Goal: Complete application form

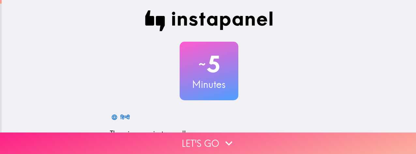
click at [190, 141] on button "Let's go" at bounding box center [208, 144] width 416 height 22
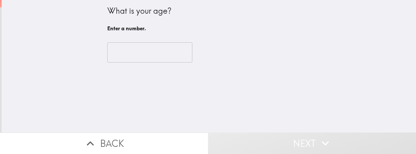
click at [148, 48] on input "number" at bounding box center [149, 52] width 85 height 20
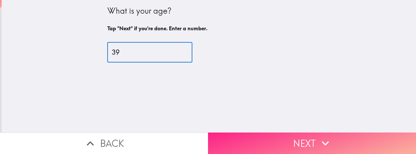
type input "39"
click at [190, 142] on icon "button" at bounding box center [325, 143] width 14 height 14
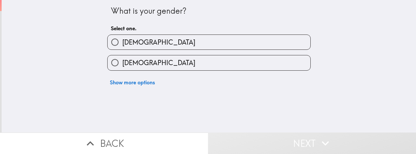
click at [190, 45] on label "[DEMOGRAPHIC_DATA]" at bounding box center [209, 42] width 203 height 15
click at [122, 45] on input "[DEMOGRAPHIC_DATA]" at bounding box center [115, 42] width 15 height 15
radio input "true"
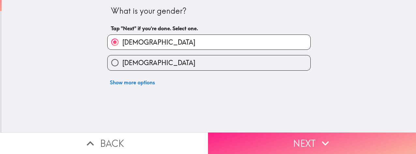
click at [190, 144] on icon "button" at bounding box center [325, 143] width 14 height 14
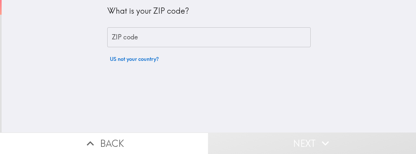
click at [190, 46] on input "ZIP code" at bounding box center [208, 37] width 203 height 20
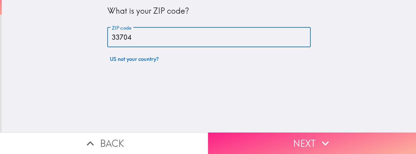
type input "33704"
click at [190, 145] on icon "button" at bounding box center [325, 143] width 14 height 14
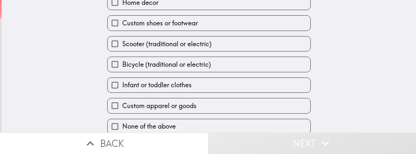
scroll to position [78, 0]
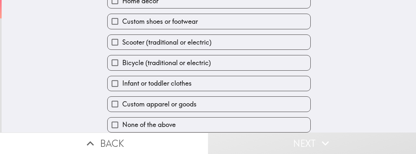
click at [190, 100] on label "Custom apparel or goods" at bounding box center [209, 104] width 203 height 15
click at [122, 100] on input "Custom apparel or goods" at bounding box center [115, 104] width 15 height 15
checkbox input "true"
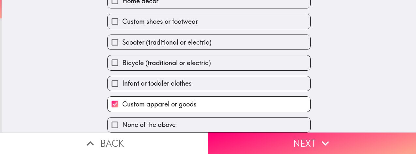
click at [190, 61] on label "Bicycle (traditional or electric)" at bounding box center [209, 62] width 203 height 15
click at [122, 61] on input "Bicycle (traditional or electric)" at bounding box center [115, 62] width 15 height 15
checkbox input "true"
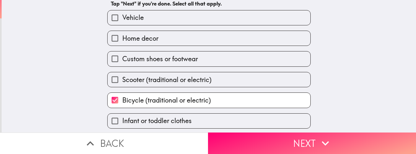
scroll to position [34, 0]
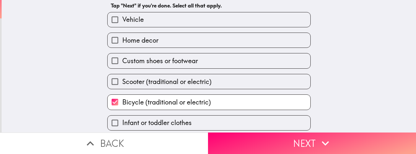
click at [190, 33] on label "Home decor" at bounding box center [209, 40] width 203 height 15
click at [122, 33] on input "Home decor" at bounding box center [115, 40] width 15 height 15
checkbox input "true"
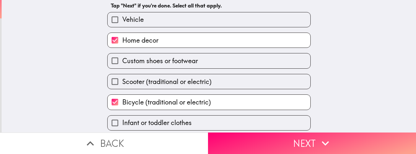
click at [190, 25] on label "Vehicle" at bounding box center [209, 19] width 203 height 15
click at [122, 25] on input "Vehicle" at bounding box center [115, 19] width 15 height 15
checkbox input "true"
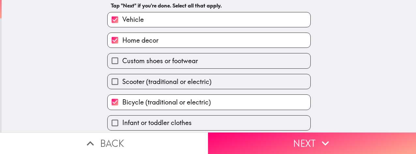
click at [190, 84] on label "Scooter (traditional or electric)" at bounding box center [209, 81] width 203 height 15
click at [122, 84] on input "Scooter (traditional or electric)" at bounding box center [115, 81] width 15 height 15
checkbox input "true"
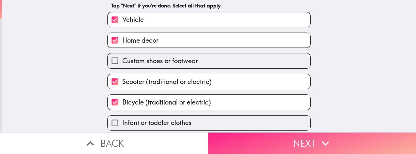
click at [190, 134] on button "Next" at bounding box center [312, 144] width 208 height 22
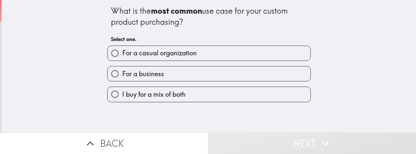
click at [190, 54] on label "For a casual organization" at bounding box center [209, 53] width 203 height 15
click at [122, 54] on input "For a casual organization" at bounding box center [115, 53] width 15 height 15
radio input "true"
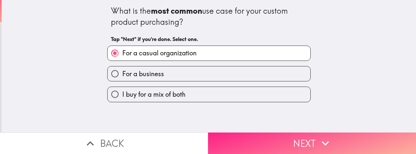
click at [190, 145] on icon "button" at bounding box center [325, 143] width 14 height 14
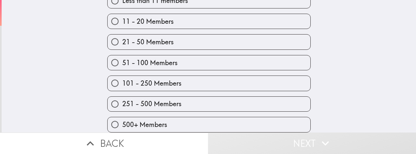
scroll to position [57, 0]
click at [190, 117] on label "500+ Members" at bounding box center [209, 124] width 203 height 15
click at [122, 117] on input "500+ Members" at bounding box center [115, 124] width 15 height 15
radio input "true"
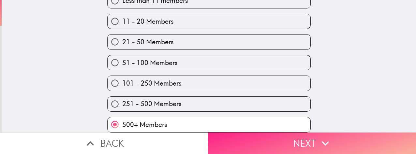
click at [190, 141] on button "Next" at bounding box center [312, 144] width 208 height 22
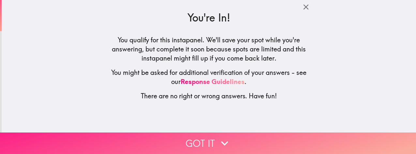
click at [190, 136] on button "Got it" at bounding box center [208, 144] width 416 height 22
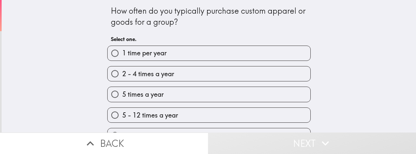
click at [113, 11] on div "How often do you typically purchase custom apparel or goods for a group?" at bounding box center [209, 17] width 196 height 22
click at [112, 12] on div "How often do you typically purchase custom apparel or goods for a group?" at bounding box center [209, 17] width 196 height 22
click at [96, 23] on div "How often do you typically purchase custom apparel or goods for a group? Select…" at bounding box center [209, 66] width 414 height 133
click at [190, 35] on div "How often do you typically purchase custom apparel or goods for a group? Select…" at bounding box center [209, 25] width 196 height 40
click at [111, 11] on div "How often do you typically purchase custom apparel or goods for a group?" at bounding box center [209, 17] width 196 height 22
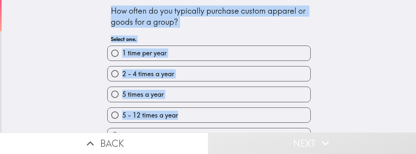
scroll to position [16, 0]
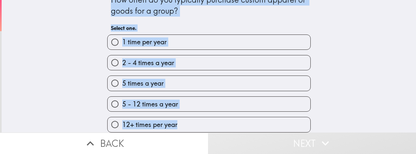
click at [189, 120] on label "12+ times per year" at bounding box center [209, 124] width 203 height 15
click at [122, 120] on input "12+ times per year" at bounding box center [115, 124] width 15 height 15
radio input "true"
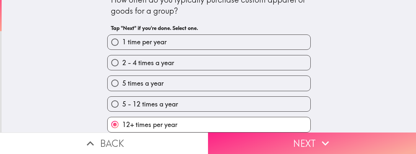
click at [190, 140] on button "Next" at bounding box center [312, 144] width 208 height 22
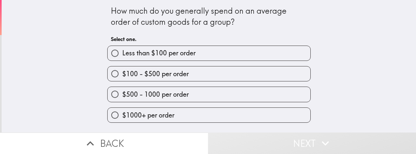
click at [190, 116] on label "$1000+ per order" at bounding box center [209, 115] width 203 height 15
click at [122, 116] on input "$1000+ per order" at bounding box center [115, 115] width 15 height 15
radio input "true"
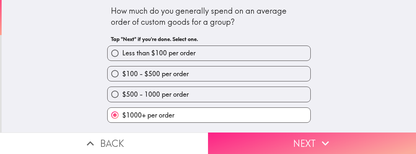
click at [190, 143] on button "Next" at bounding box center [312, 144] width 208 height 22
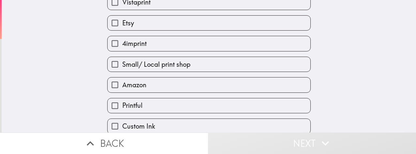
scroll to position [50, 0]
click at [190, 88] on label "Amazon" at bounding box center [209, 85] width 203 height 15
click at [122, 88] on input "Amazon" at bounding box center [115, 85] width 15 height 15
checkbox input "true"
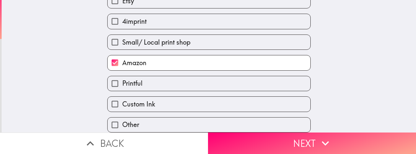
scroll to position [78, 0]
click at [190, 97] on label "Custom Ink" at bounding box center [209, 104] width 203 height 15
click at [122, 97] on input "Custom Ink" at bounding box center [115, 104] width 15 height 15
checkbox input "true"
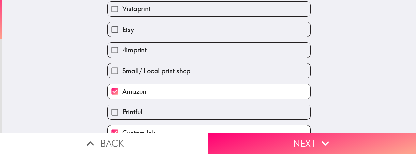
scroll to position [34, 0]
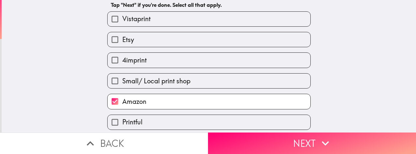
click at [190, 62] on label "4imprint" at bounding box center [209, 60] width 203 height 15
click at [122, 62] on input "4imprint" at bounding box center [115, 60] width 15 height 15
checkbox input "true"
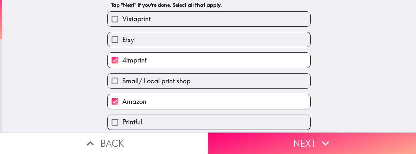
click at [190, 25] on label "Vistaprint" at bounding box center [209, 19] width 203 height 15
click at [122, 25] on input "Vistaprint" at bounding box center [115, 19] width 15 height 15
checkbox input "true"
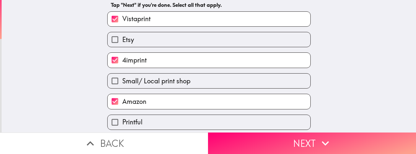
click at [190, 43] on label "Etsy" at bounding box center [209, 39] width 203 height 15
click at [122, 43] on input "Etsy" at bounding box center [115, 39] width 15 height 15
checkbox input "true"
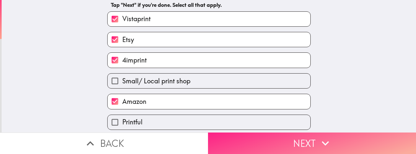
click at [190, 140] on button "Next" at bounding box center [312, 144] width 208 height 22
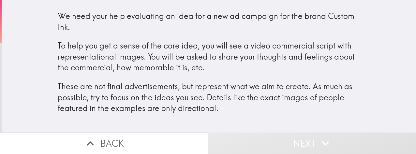
scroll to position [5, 0]
click at [60, 13] on div "We need your help evaluating an idea for a new ad campaign for the brand Custom…" at bounding box center [209, 62] width 302 height 103
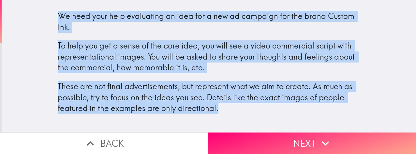
click at [190, 71] on div "We need your help evaluating an idea for a new ad campaign for the brand Custom…" at bounding box center [209, 68] width 414 height 127
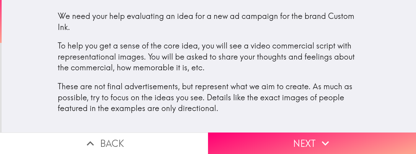
click at [57, 5] on div "We need your help evaluating an idea for a new ad campaign for the brand Custom…" at bounding box center [208, 68] width 313 height 127
click at [58, 14] on div "We need your help evaluating an idea for a new ad campaign for the brand Custom…" at bounding box center [209, 62] width 302 height 103
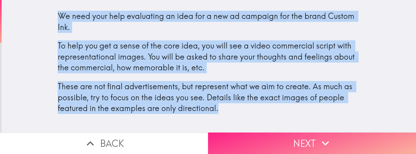
click at [190, 135] on button "Next" at bounding box center [312, 144] width 208 height 22
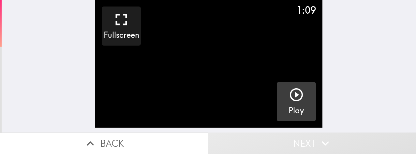
click at [190, 96] on icon "button" at bounding box center [296, 95] width 16 height 16
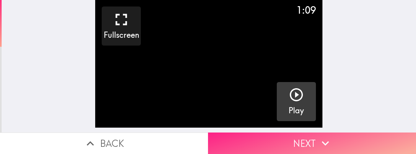
click at [190, 141] on icon "button" at bounding box center [325, 143] width 7 height 5
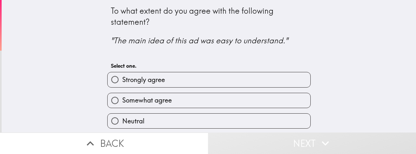
click at [190, 77] on label "Strongly agree" at bounding box center [209, 79] width 203 height 15
click at [122, 77] on input "Strongly agree" at bounding box center [115, 79] width 15 height 15
radio input "true"
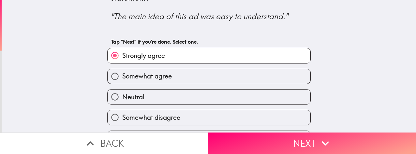
scroll to position [42, 0]
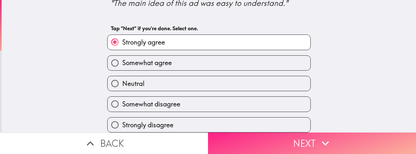
click at [190, 143] on button "Next" at bounding box center [312, 144] width 208 height 22
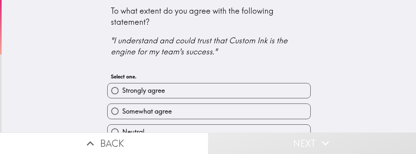
click at [190, 104] on label "Somewhat agree" at bounding box center [209, 111] width 203 height 15
click at [122, 104] on input "Somewhat agree" at bounding box center [115, 111] width 15 height 15
radio input "true"
click at [190, 105] on label "Somewhat agree" at bounding box center [209, 111] width 203 height 15
click at [122, 105] on input "Somewhat agree" at bounding box center [115, 111] width 15 height 15
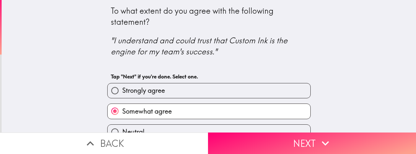
click at [190, 93] on label "Strongly agree" at bounding box center [209, 90] width 203 height 15
click at [122, 93] on input "Strongly agree" at bounding box center [115, 90] width 15 height 15
radio input "true"
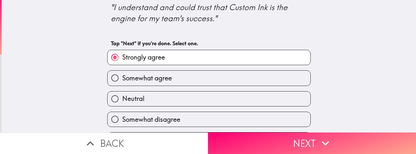
scroll to position [34, 0]
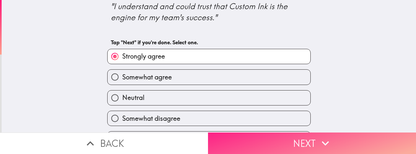
click at [190, 146] on button "Next" at bounding box center [312, 144] width 208 height 22
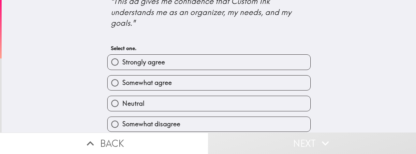
click at [190, 87] on label "Somewhat agree" at bounding box center [209, 83] width 203 height 15
click at [122, 87] on input "Somewhat agree" at bounding box center [115, 83] width 15 height 15
radio input "true"
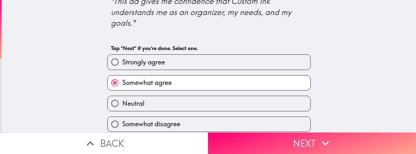
scroll to position [64, 0]
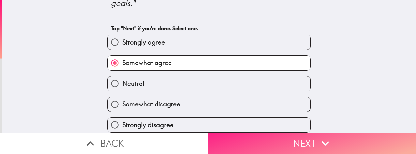
click at [190, 141] on icon "button" at bounding box center [325, 143] width 14 height 14
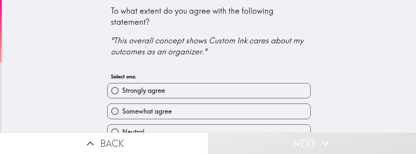
click at [190, 93] on label "Strongly agree" at bounding box center [209, 90] width 203 height 15
click at [122, 93] on input "Strongly agree" at bounding box center [115, 90] width 15 height 15
radio input "true"
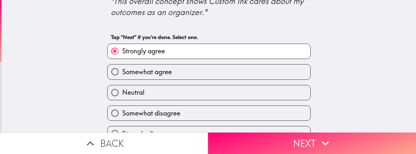
scroll to position [53, 0]
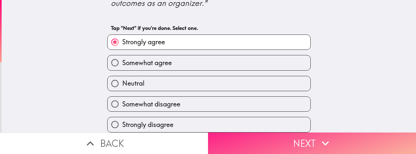
click at [190, 141] on icon "button" at bounding box center [325, 143] width 14 height 14
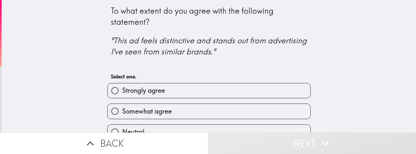
click at [190, 94] on label "Strongly agree" at bounding box center [209, 90] width 203 height 15
click at [122, 94] on input "Strongly agree" at bounding box center [115, 90] width 15 height 15
radio input "true"
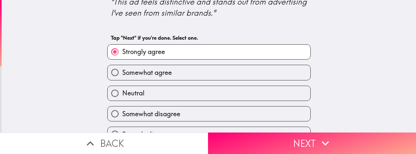
scroll to position [53, 0]
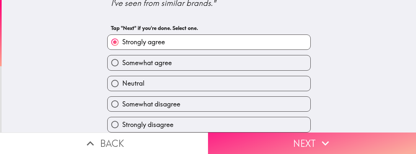
click at [190, 143] on icon "button" at bounding box center [325, 143] width 14 height 14
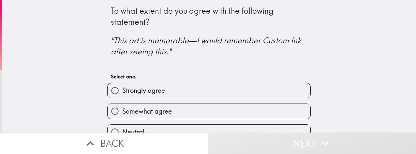
click at [190, 94] on label "Strongly agree" at bounding box center [209, 90] width 203 height 15
click at [122, 94] on input "Strongly agree" at bounding box center [115, 90] width 15 height 15
radio input "true"
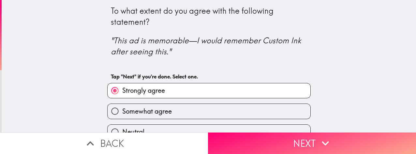
scroll to position [53, 0]
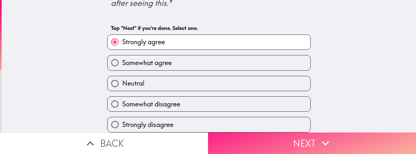
click at [190, 139] on icon "button" at bounding box center [325, 143] width 14 height 14
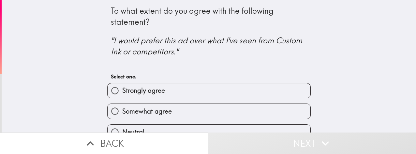
click at [190, 112] on label "Somewhat agree" at bounding box center [209, 111] width 203 height 15
click at [122, 112] on input "Somewhat agree" at bounding box center [115, 111] width 15 height 15
radio input "true"
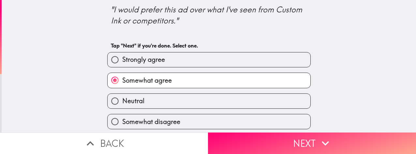
scroll to position [53, 0]
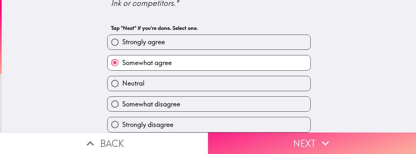
click at [190, 138] on icon "button" at bounding box center [325, 143] width 14 height 14
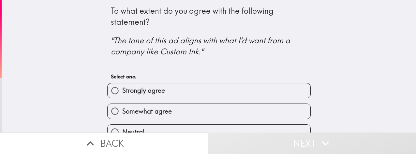
click at [190, 117] on label "Somewhat agree" at bounding box center [209, 111] width 203 height 15
click at [122, 117] on input "Somewhat agree" at bounding box center [115, 111] width 15 height 15
radio input "true"
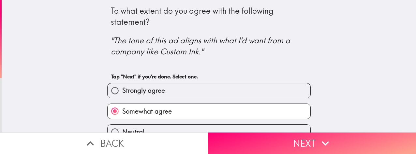
scroll to position [53, 0]
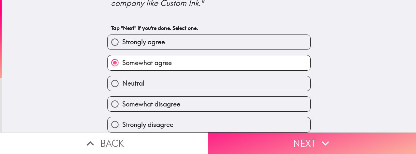
click at [190, 139] on button "Next" at bounding box center [312, 144] width 208 height 22
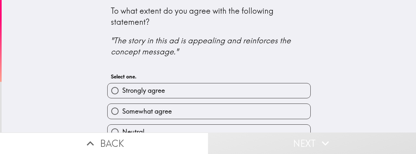
click at [190, 90] on label "Strongly agree" at bounding box center [209, 90] width 203 height 15
click at [122, 90] on input "Strongly agree" at bounding box center [115, 90] width 15 height 15
radio input "true"
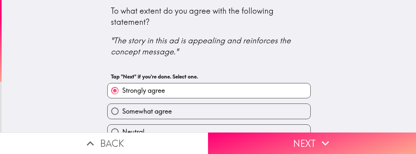
scroll to position [53, 0]
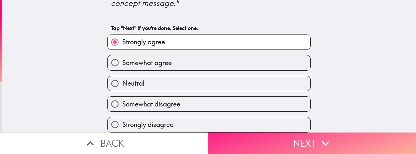
click at [190, 138] on icon "button" at bounding box center [325, 143] width 14 height 14
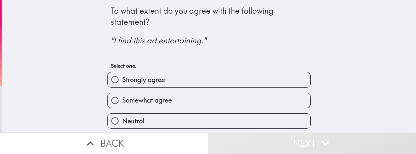
click at [190, 101] on label "Somewhat agree" at bounding box center [209, 100] width 203 height 15
click at [122, 101] on input "Somewhat agree" at bounding box center [115, 100] width 15 height 15
radio input "true"
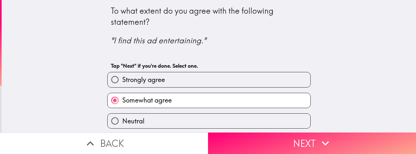
scroll to position [42, 0]
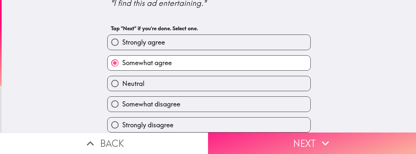
click at [190, 141] on icon "button" at bounding box center [325, 143] width 14 height 14
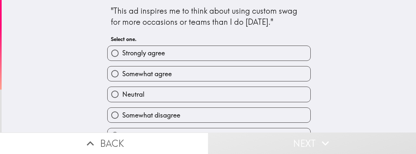
click at [190, 77] on label "Somewhat agree" at bounding box center [209, 73] width 203 height 15
click at [122, 77] on input "Somewhat agree" at bounding box center [115, 73] width 15 height 15
radio input "true"
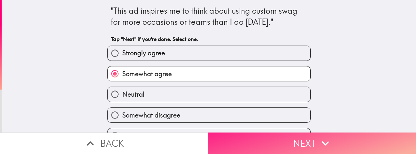
click at [190, 140] on icon "button" at bounding box center [325, 143] width 14 height 14
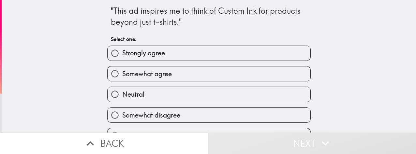
click at [190, 59] on label "Strongly agree" at bounding box center [209, 53] width 203 height 15
click at [122, 59] on input "Strongly agree" at bounding box center [115, 53] width 15 height 15
radio input "true"
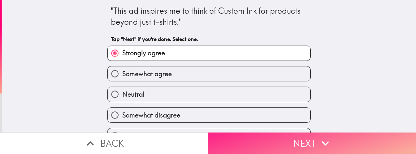
click at [190, 140] on icon "button" at bounding box center [325, 143] width 14 height 14
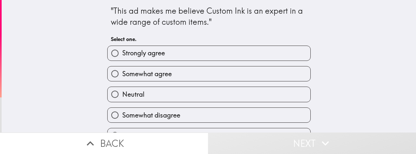
click at [190, 79] on label "Somewhat agree" at bounding box center [209, 73] width 203 height 15
click at [122, 79] on input "Somewhat agree" at bounding box center [115, 73] width 15 height 15
radio input "true"
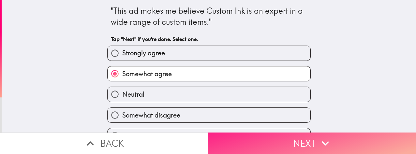
click at [190, 141] on icon "button" at bounding box center [325, 143] width 14 height 14
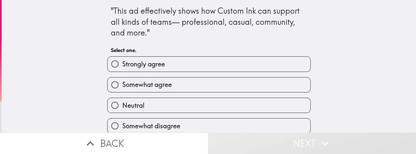
click at [190, 65] on label "Strongly agree" at bounding box center [209, 64] width 203 height 15
click at [122, 65] on input "Strongly agree" at bounding box center [115, 64] width 15 height 15
radio input "true"
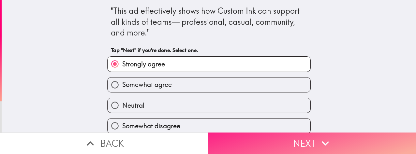
click at [190, 145] on icon "button" at bounding box center [325, 143] width 14 height 14
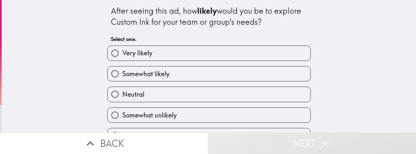
click at [190, 78] on label "Somewhat likely" at bounding box center [209, 73] width 203 height 15
click at [122, 78] on input "Somewhat likely" at bounding box center [115, 73] width 15 height 15
radio input "true"
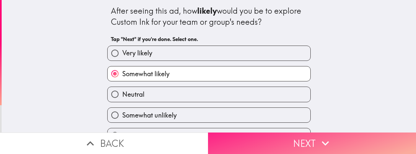
click at [190, 145] on button "Next" at bounding box center [312, 144] width 208 height 22
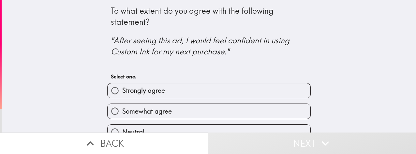
click at [190, 110] on label "Somewhat agree" at bounding box center [209, 111] width 203 height 15
click at [122, 110] on input "Somewhat agree" at bounding box center [115, 111] width 15 height 15
radio input "true"
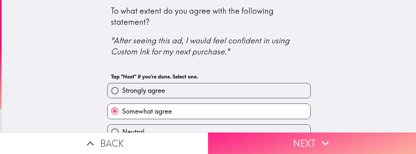
click at [190, 141] on icon "button" at bounding box center [325, 143] width 14 height 14
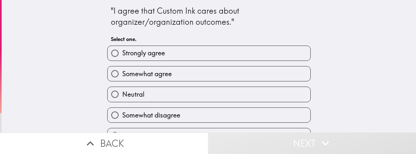
click at [190, 66] on label "Somewhat agree" at bounding box center [209, 73] width 203 height 15
click at [122, 66] on input "Somewhat agree" at bounding box center [115, 73] width 15 height 15
radio input "true"
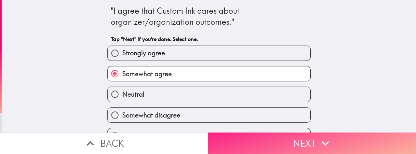
click at [190, 140] on icon "button" at bounding box center [325, 143] width 14 height 14
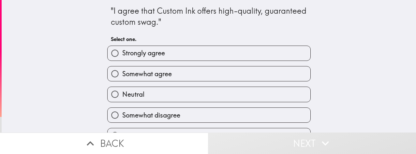
click at [190, 55] on label "Strongly agree" at bounding box center [209, 53] width 203 height 15
click at [122, 55] on input "Strongly agree" at bounding box center [115, 53] width 15 height 15
radio input "true"
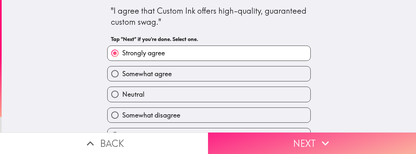
click at [190, 143] on icon "button" at bounding box center [325, 143] width 14 height 14
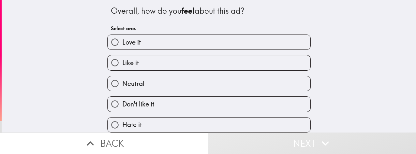
click at [190, 64] on label "Like it" at bounding box center [209, 62] width 203 height 15
click at [122, 64] on input "Like it" at bounding box center [115, 62] width 15 height 15
radio input "true"
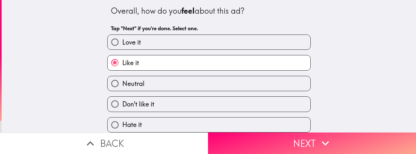
scroll to position [5, 0]
click at [190, 36] on label "Love it" at bounding box center [209, 42] width 203 height 15
click at [122, 36] on input "Love it" at bounding box center [115, 42] width 15 height 15
radio input "true"
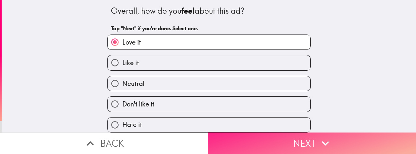
click at [190, 140] on icon "button" at bounding box center [325, 143] width 14 height 14
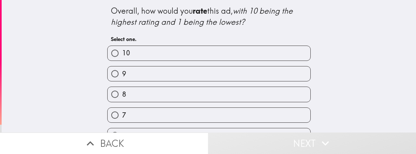
click at [190, 49] on label "10" at bounding box center [209, 53] width 203 height 15
click at [122, 49] on input "10" at bounding box center [115, 53] width 15 height 15
radio input "true"
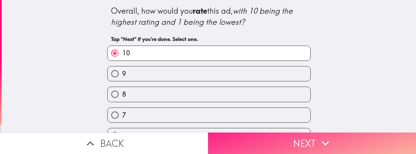
click at [190, 145] on button "Next" at bounding box center [312, 144] width 208 height 22
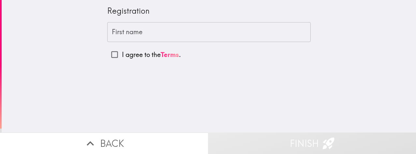
click at [190, 40] on input "First name" at bounding box center [208, 32] width 203 height 20
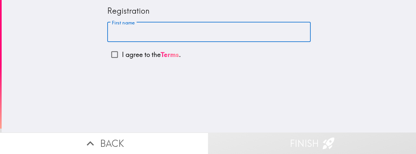
click at [108, 12] on div "Registration" at bounding box center [208, 11] width 203 height 11
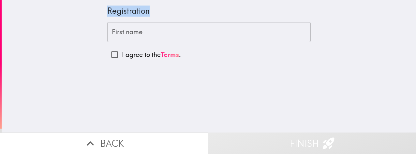
click at [173, 41] on input "First name" at bounding box center [208, 32] width 203 height 20
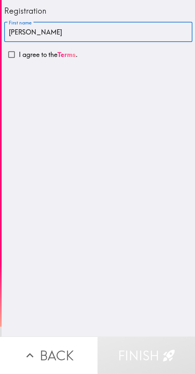
type input "[PERSON_NAME]"
click at [34, 58] on p "I agree to the Terms ." at bounding box center [48, 54] width 59 height 9
click at [19, 58] on input "I agree to the Terms ." at bounding box center [11, 54] width 15 height 15
checkbox input "true"
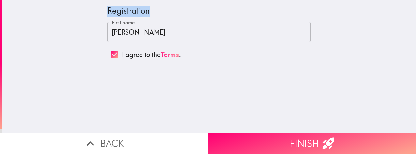
click at [177, 11] on div "Registration" at bounding box center [208, 11] width 203 height 11
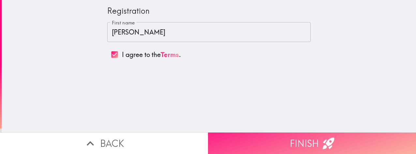
click at [190, 141] on button "Finish" at bounding box center [312, 144] width 208 height 22
